Goal: Register for event/course

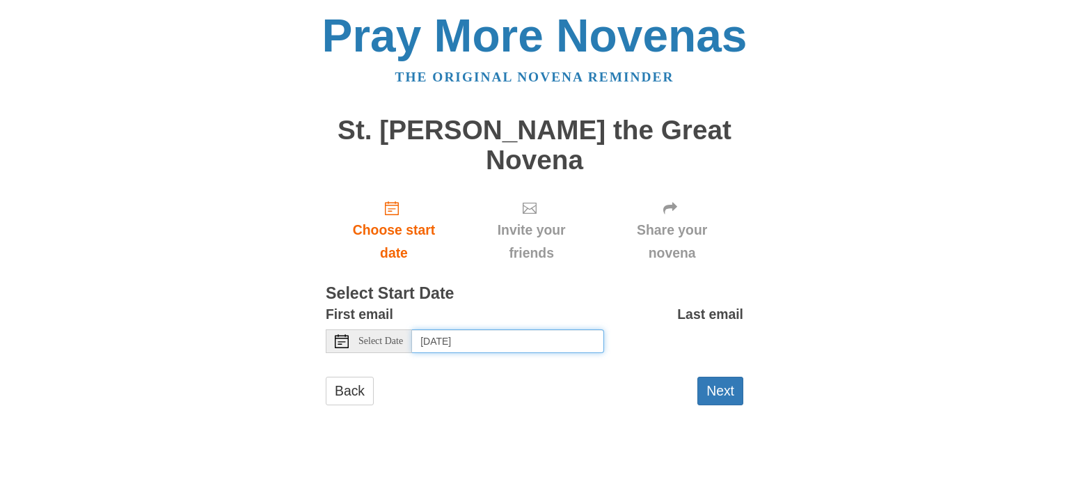
click at [506, 329] on input "[DATE]" at bounding box center [508, 341] width 192 height 24
click at [530, 329] on input "[DATE]" at bounding box center [508, 341] width 192 height 24
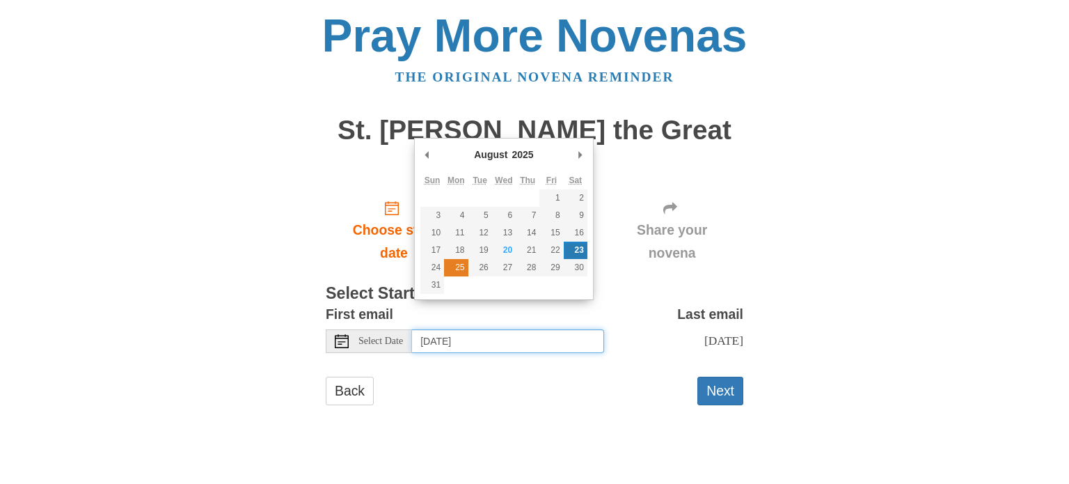
type input "[DATE]"
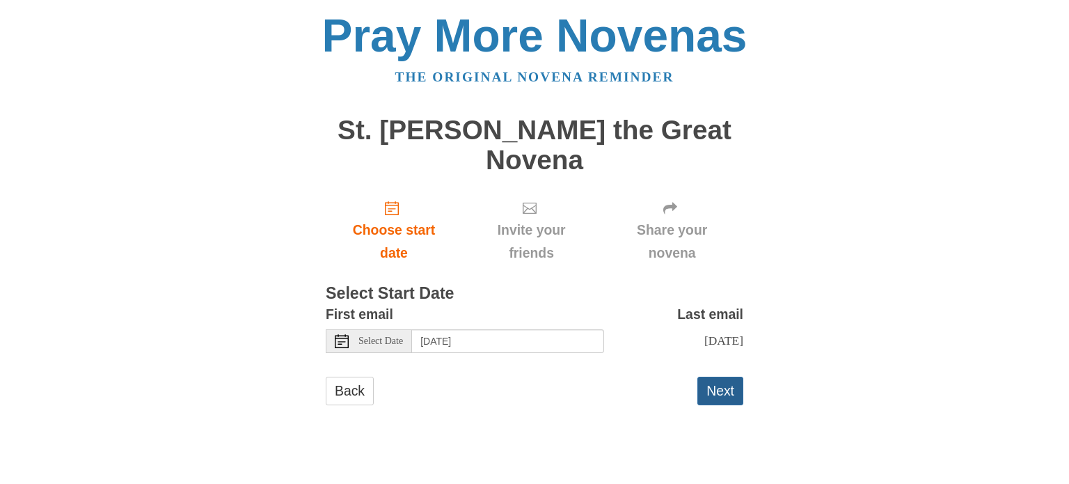
click at [711, 376] on button "Next" at bounding box center [720, 390] width 46 height 29
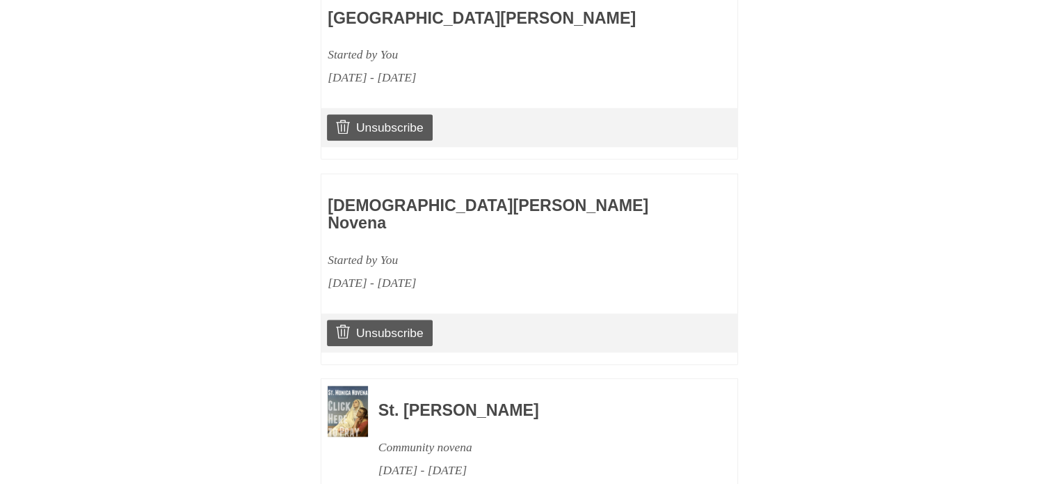
scroll to position [1783, 0]
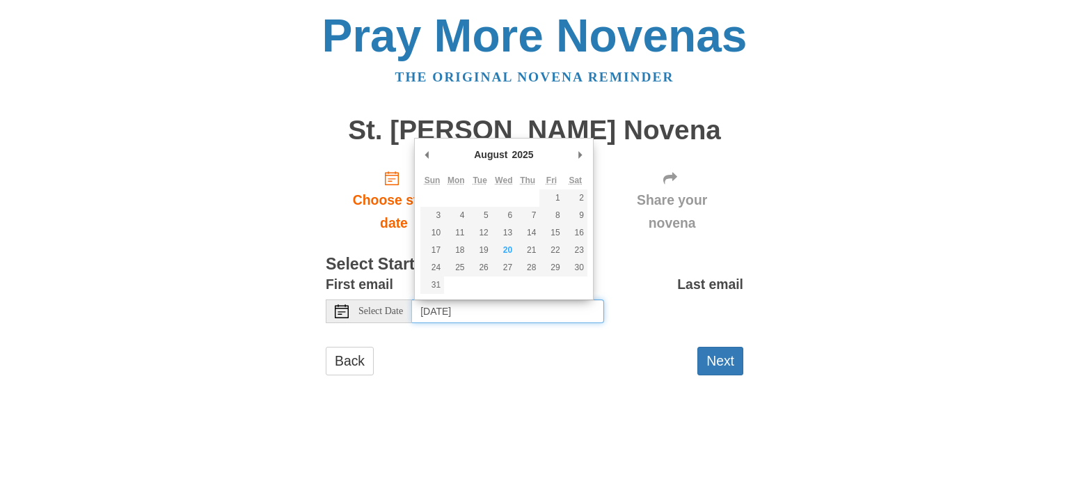
click at [560, 301] on input "[DATE]" at bounding box center [508, 311] width 192 height 24
click at [342, 362] on link "Back" at bounding box center [350, 361] width 48 height 29
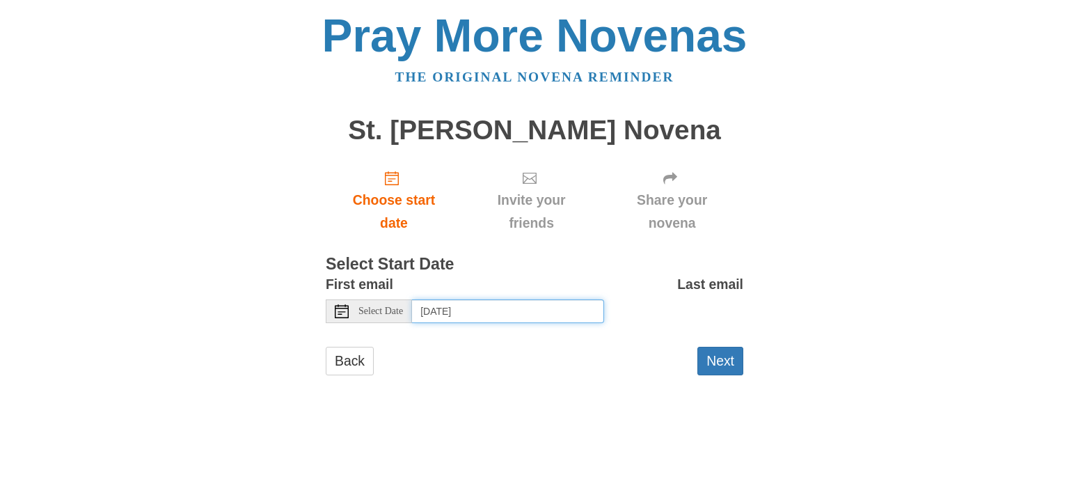
click at [531, 312] on input "[DATE]" at bounding box center [508, 311] width 192 height 24
click at [555, 315] on input "Sunday, August 24th" at bounding box center [508, 311] width 192 height 24
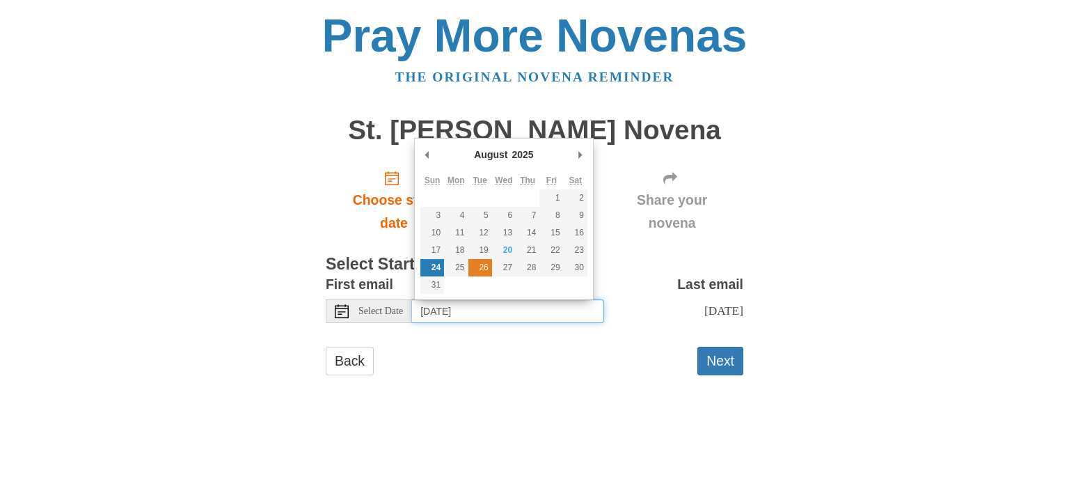
type input "Tuesday, August 26th"
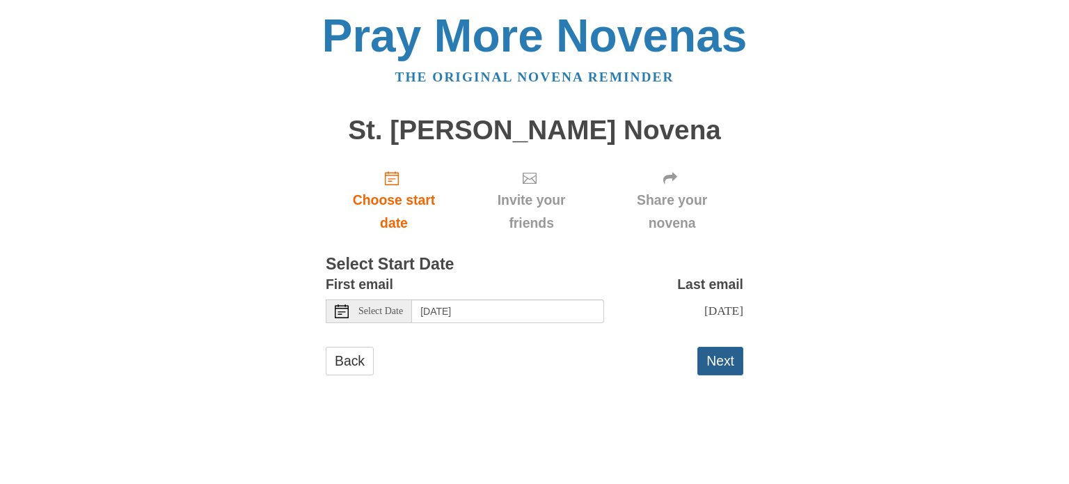
click at [725, 372] on button "Next" at bounding box center [720, 361] width 46 height 29
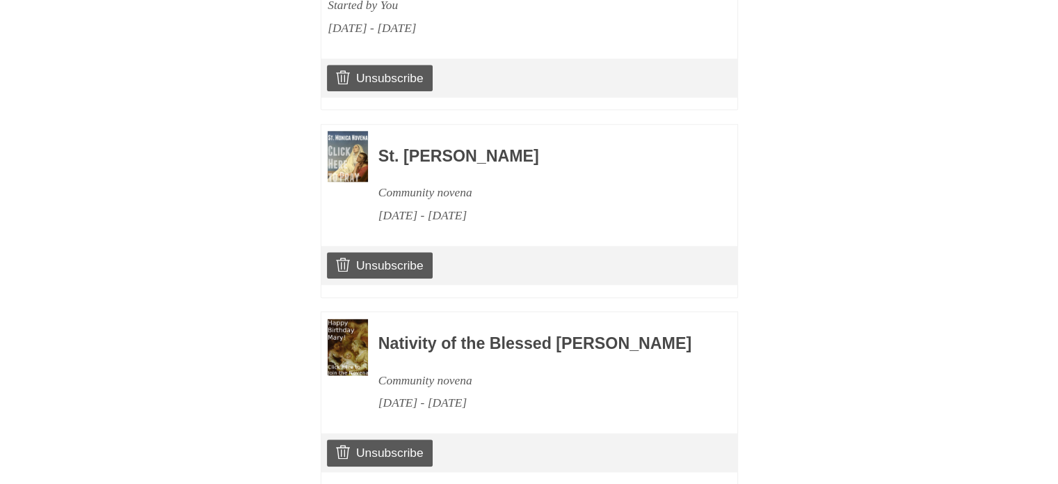
scroll to position [1596, 0]
